Goal: Task Accomplishment & Management: Use online tool/utility

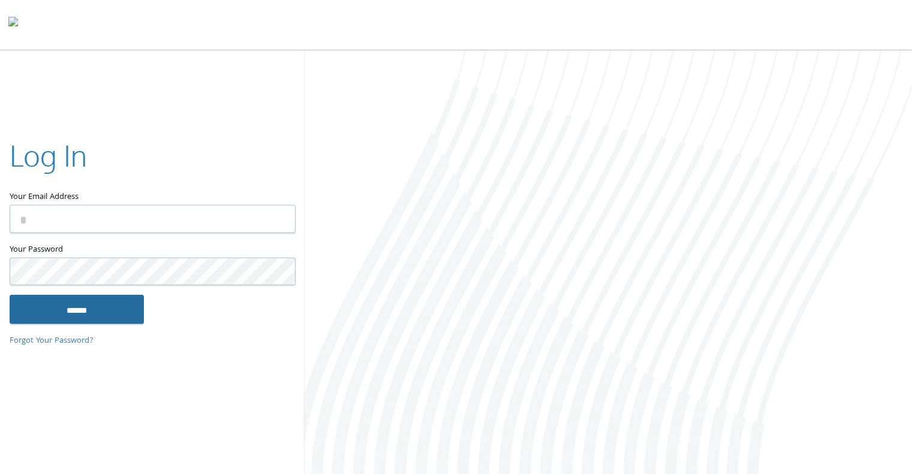
type input "**********"
click at [105, 313] on input "******" at bounding box center [77, 309] width 134 height 29
